Goal: Check status: Check status

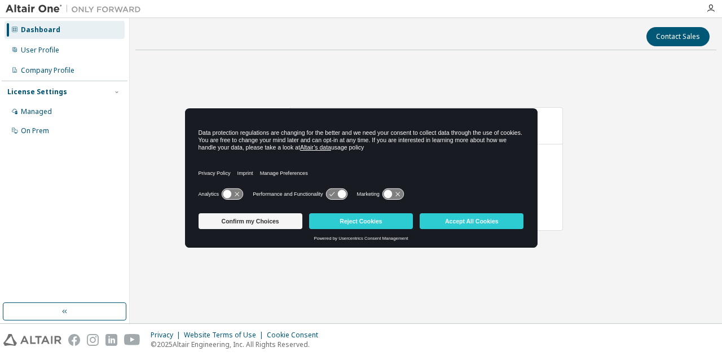
click at [478, 217] on button "Accept All Cookies" at bounding box center [472, 221] width 104 height 16
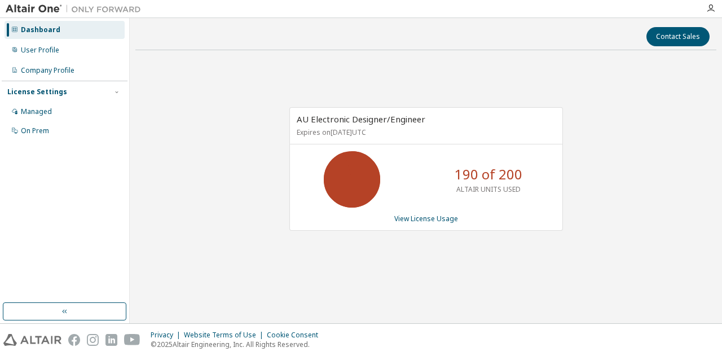
click at [410, 7] on div at bounding box center [423, 8] width 553 height 17
click at [402, 218] on link "View License Usage" at bounding box center [426, 219] width 64 height 10
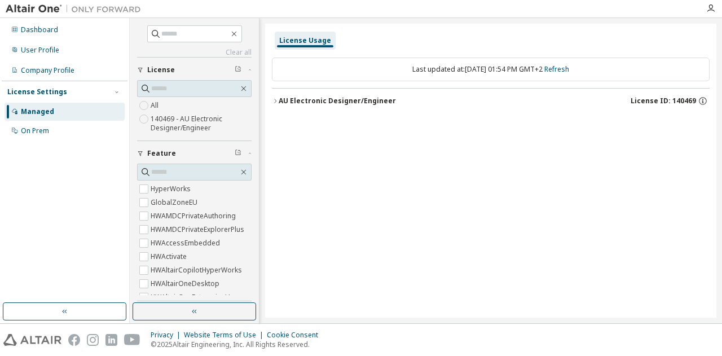
click at [277, 99] on icon "button" at bounding box center [275, 101] width 7 height 7
click at [407, 106] on button "AU Electronic Designer/Engineer License ID: 140469" at bounding box center [491, 101] width 438 height 25
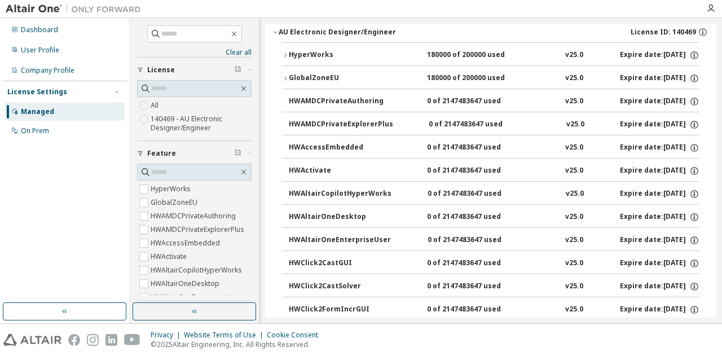
scroll to position [2865, 0]
